Goal: Transaction & Acquisition: Purchase product/service

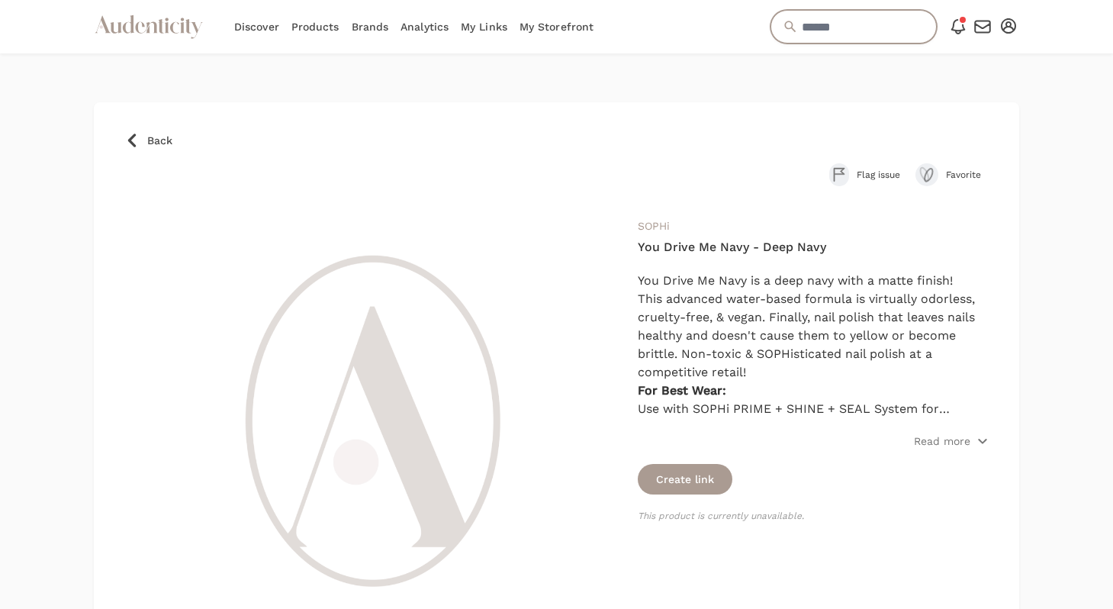
click at [799, 35] on input "text" at bounding box center [853, 27] width 166 height 34
type input "**********"
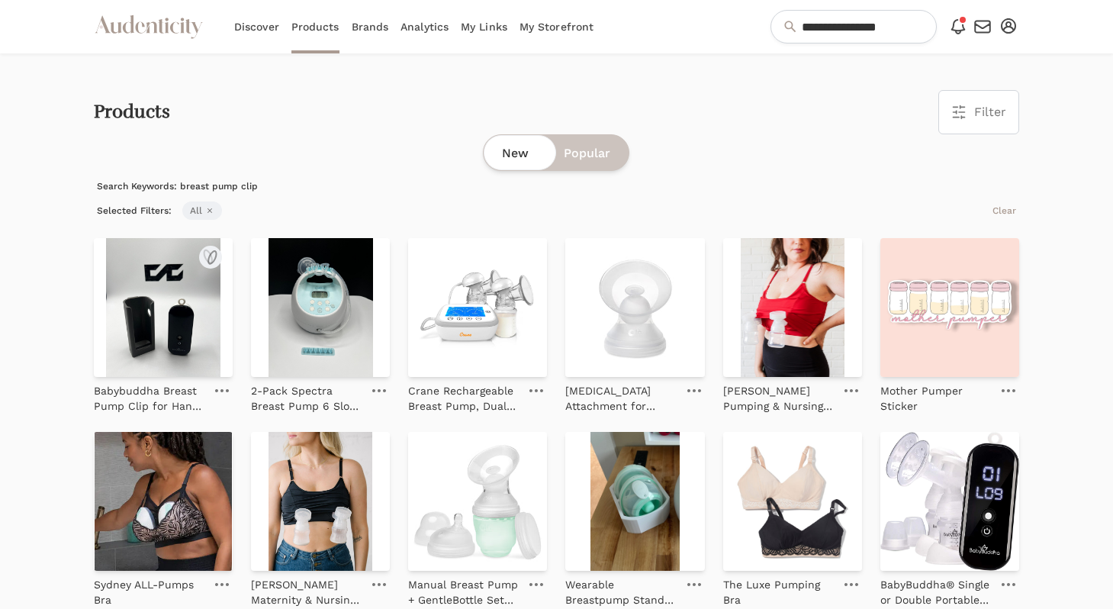
click at [181, 341] on img at bounding box center [163, 307] width 139 height 139
click at [313, 347] on img at bounding box center [320, 307] width 139 height 139
click at [466, 336] on img at bounding box center [477, 307] width 139 height 139
click at [645, 330] on img at bounding box center [634, 307] width 139 height 139
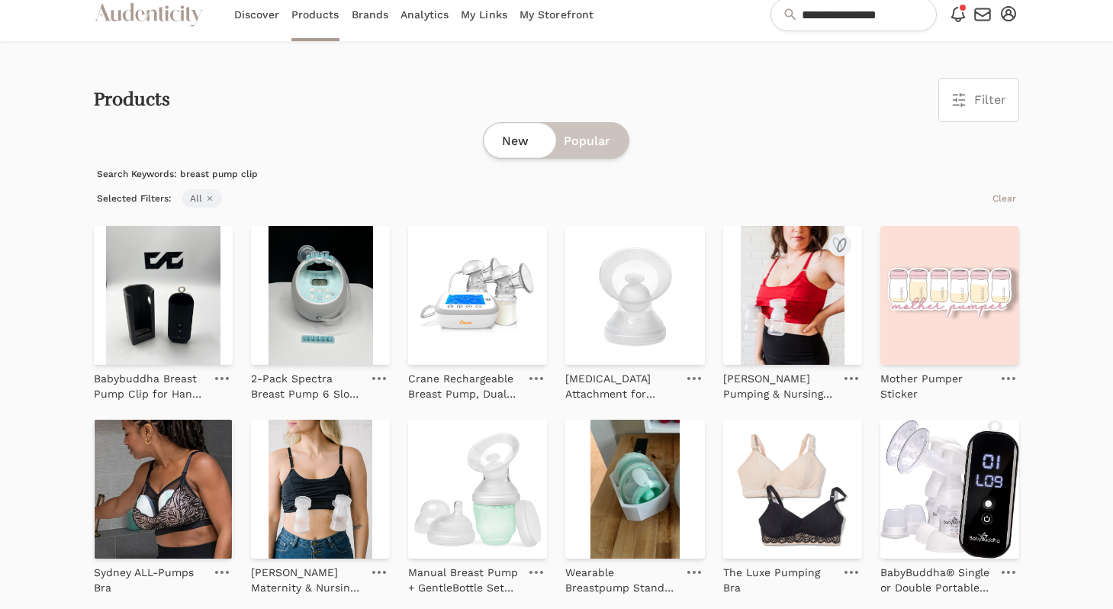
scroll to position [18, 0]
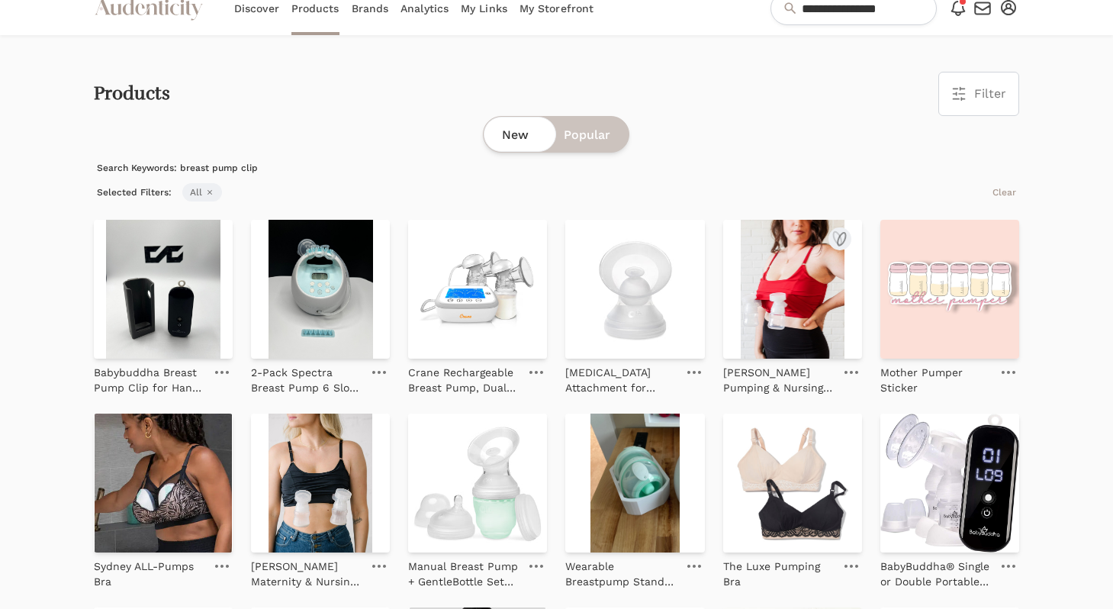
click at [820, 335] on img at bounding box center [792, 289] width 139 height 139
click at [939, 333] on img at bounding box center [949, 289] width 139 height 139
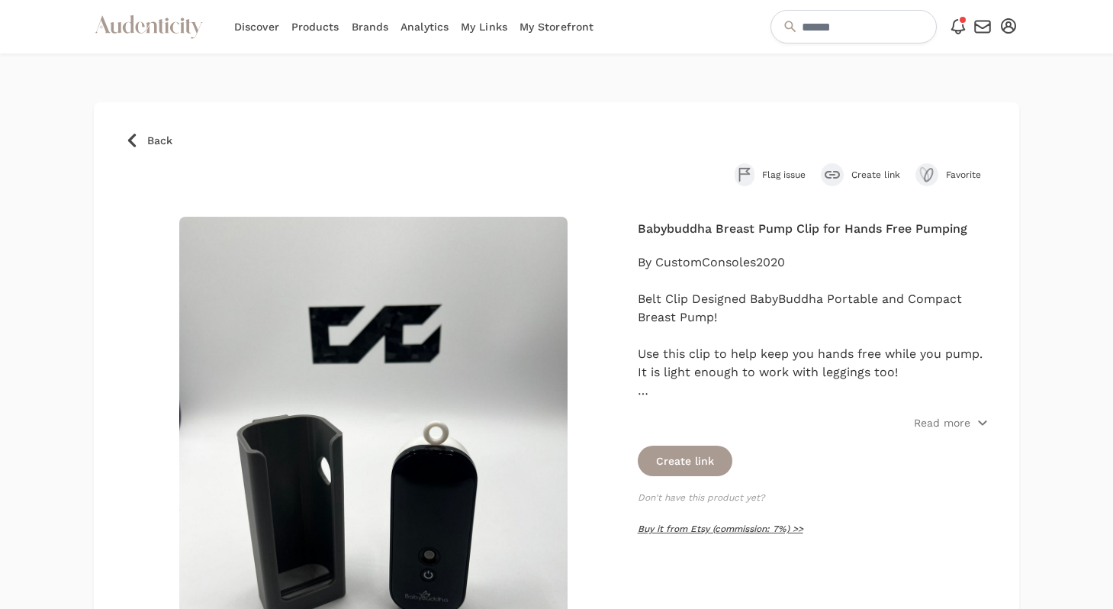
click at [720, 532] on link "Buy it from Etsy (commission: 7%) >>" at bounding box center [721, 528] width 166 height 11
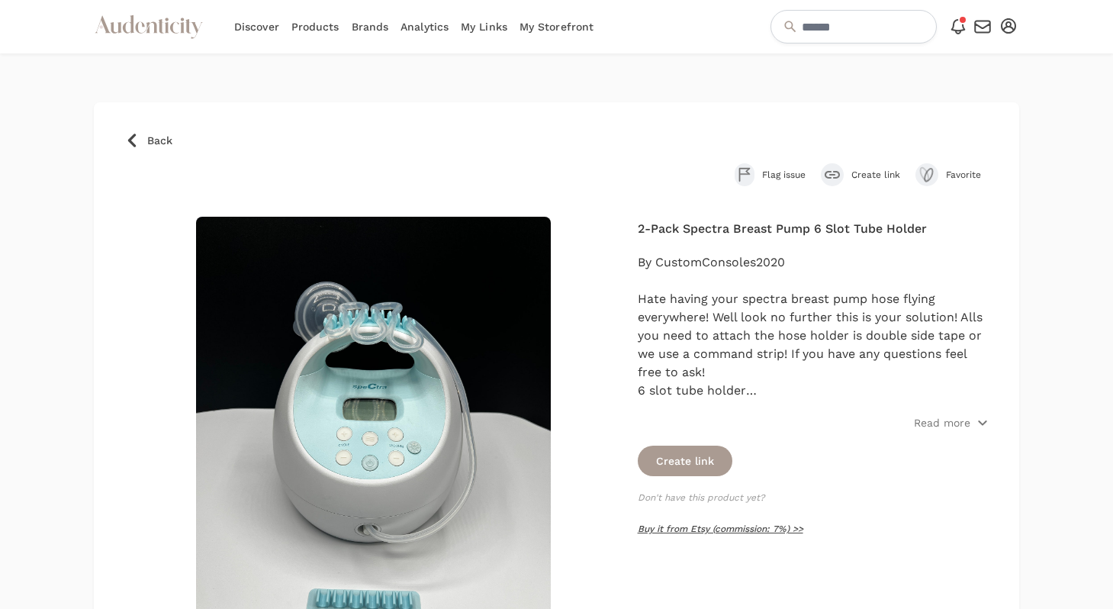
click at [720, 532] on link "Buy it from Etsy (commission: 7%) >>" at bounding box center [721, 528] width 166 height 11
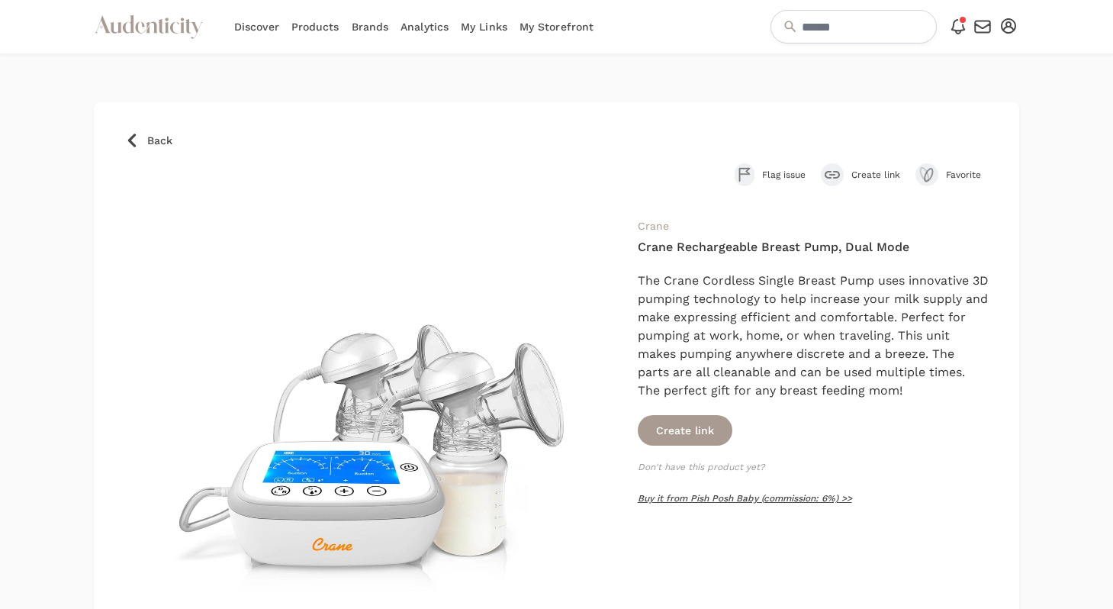
click at [736, 495] on link "Buy it from Pish Posh Baby (commission: 6%) >>" at bounding box center [745, 498] width 214 height 11
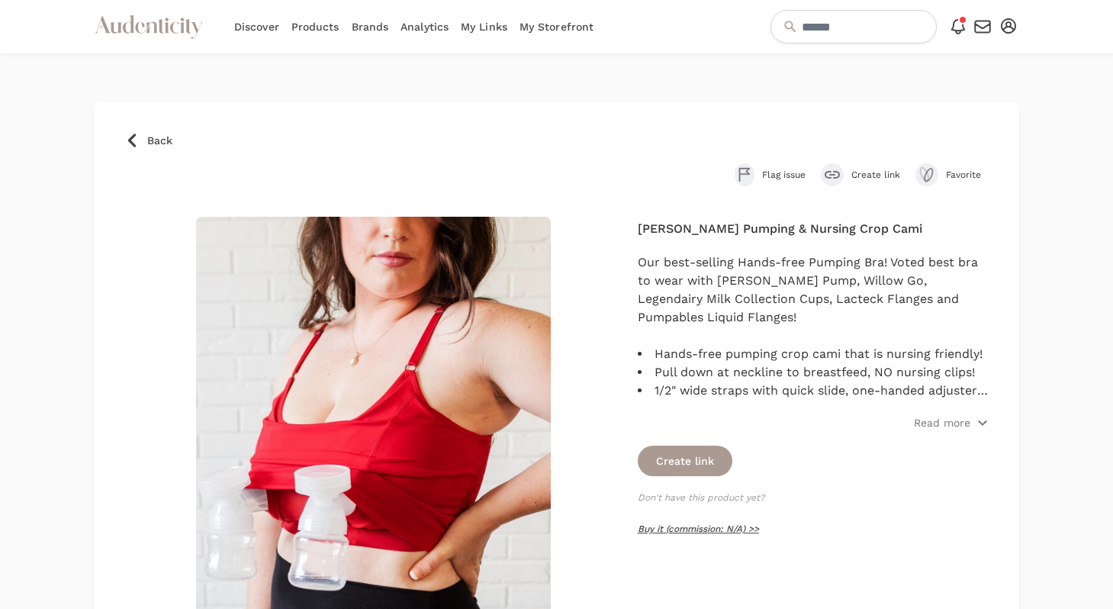
click at [709, 529] on link "Buy it (commission: N/A) >>" at bounding box center [698, 528] width 121 height 11
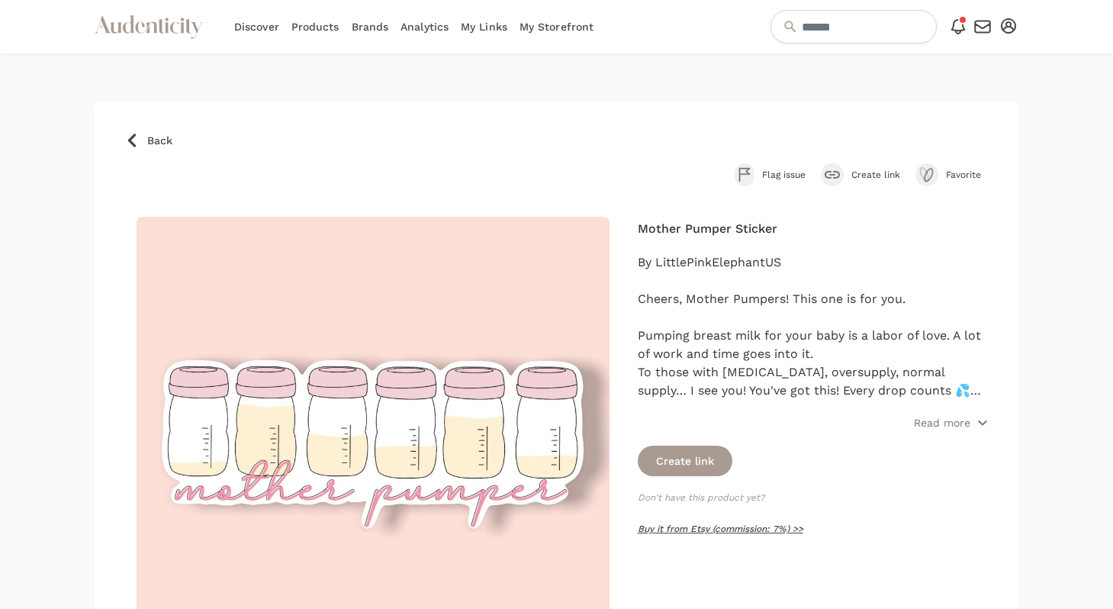
click at [710, 531] on link "Buy it from Etsy (commission: 7%) >>" at bounding box center [721, 528] width 166 height 11
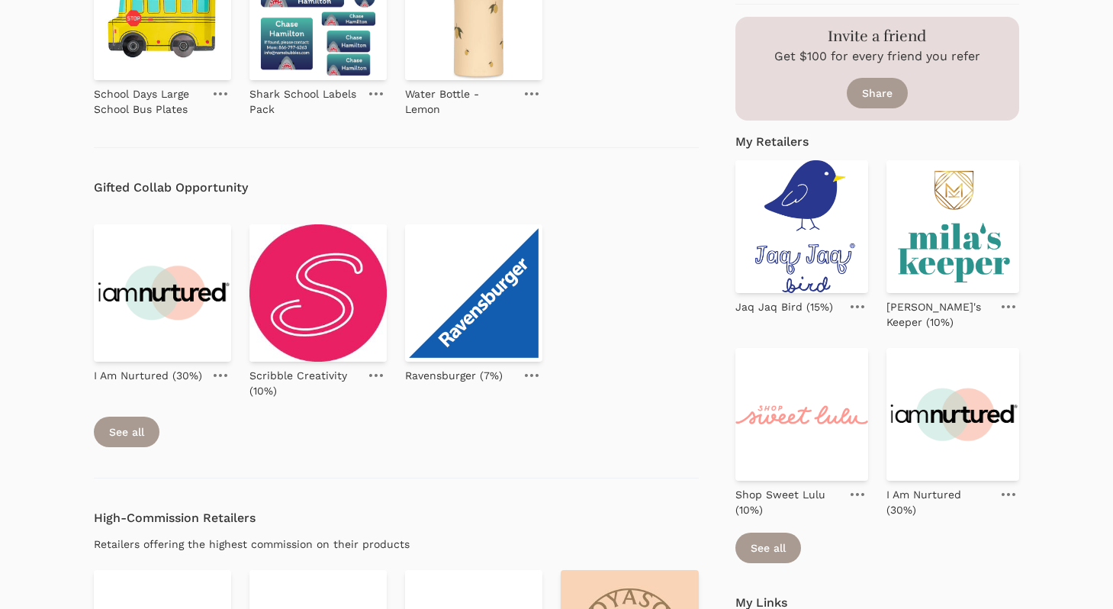
scroll to position [841, 0]
